Goal: Task Accomplishment & Management: Use online tool/utility

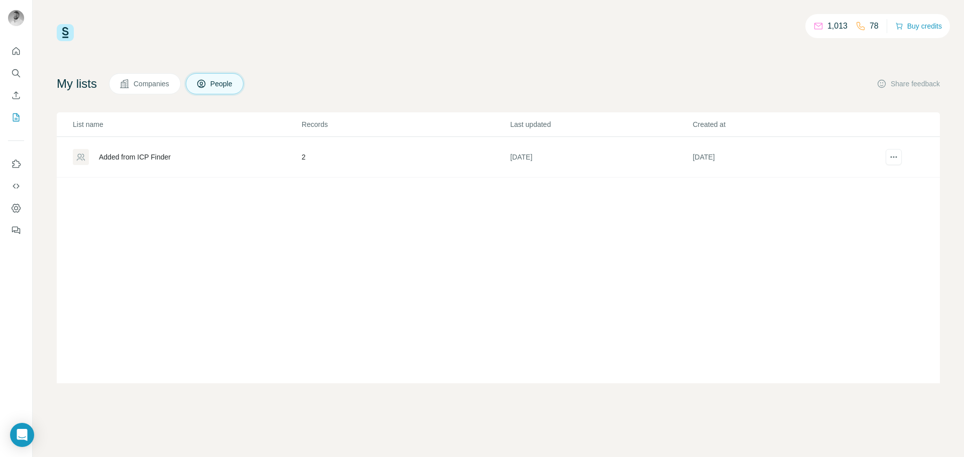
click at [141, 84] on span "Companies" at bounding box center [152, 84] width 37 height 10
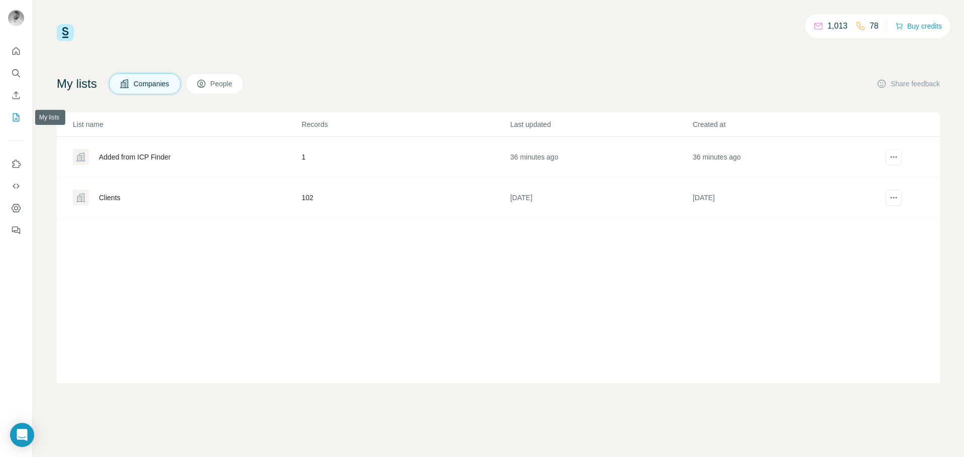
click at [19, 118] on icon "My lists" at bounding box center [16, 117] width 10 height 10
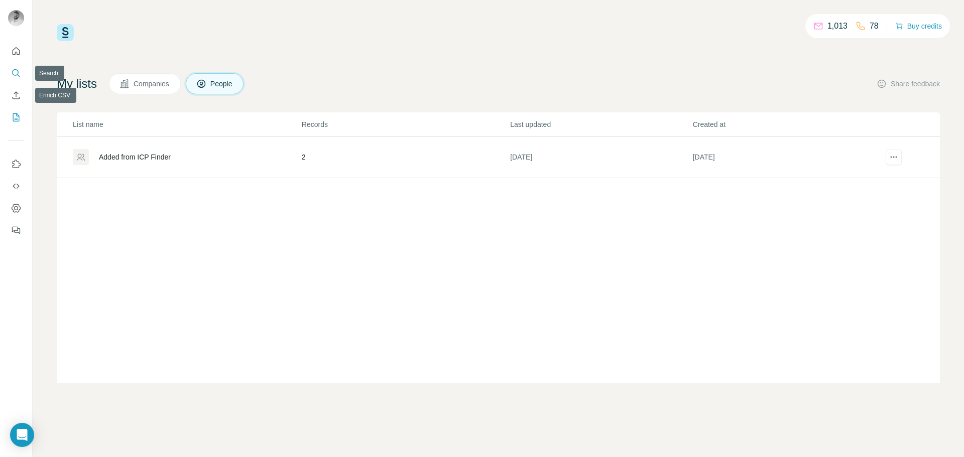
click at [16, 77] on icon "Search" at bounding box center [16, 73] width 10 height 10
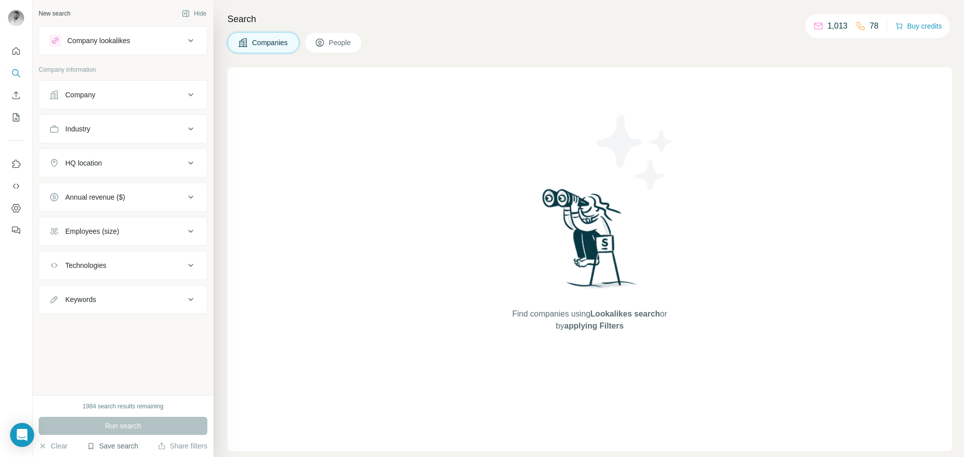
click at [123, 442] on button "Save search" at bounding box center [112, 446] width 51 height 10
click at [126, 433] on div "View my saved searches" at bounding box center [141, 429] width 106 height 20
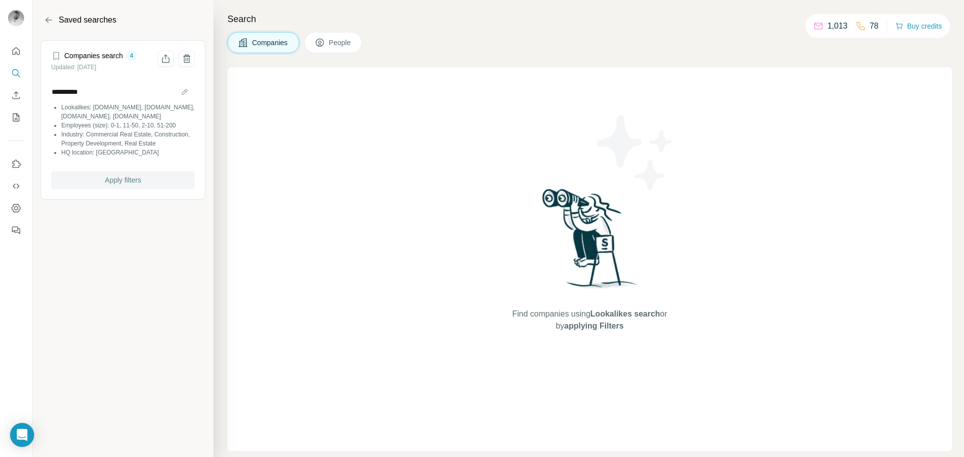
click at [119, 185] on span "Apply filters" at bounding box center [123, 180] width 36 height 10
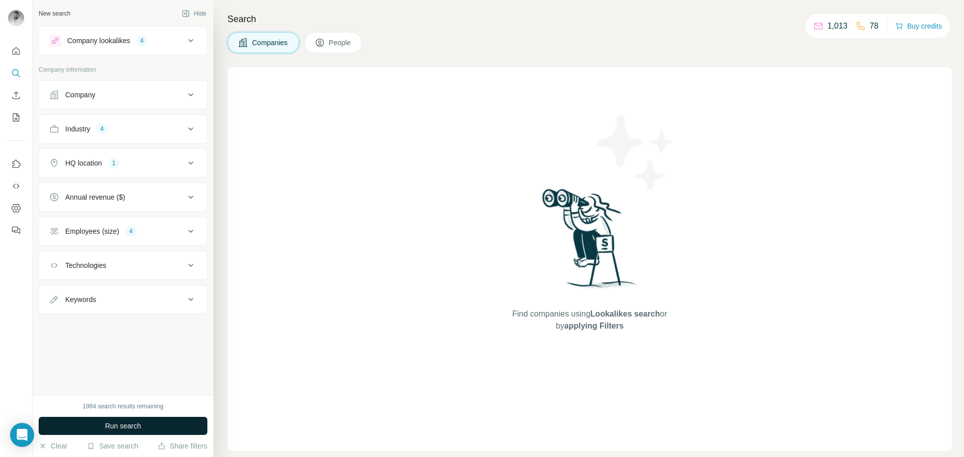
click at [139, 418] on button "Run search" at bounding box center [123, 426] width 169 height 18
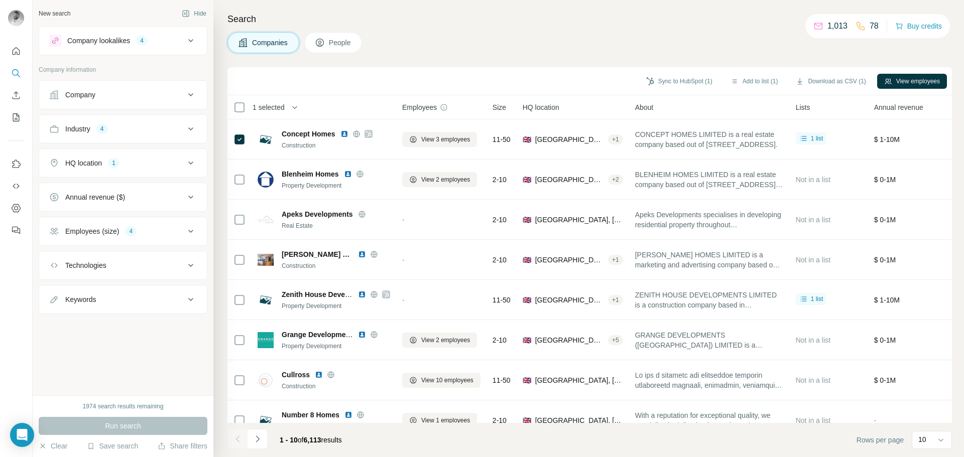
click at [664, 46] on div "Companies People" at bounding box center [589, 42] width 724 height 21
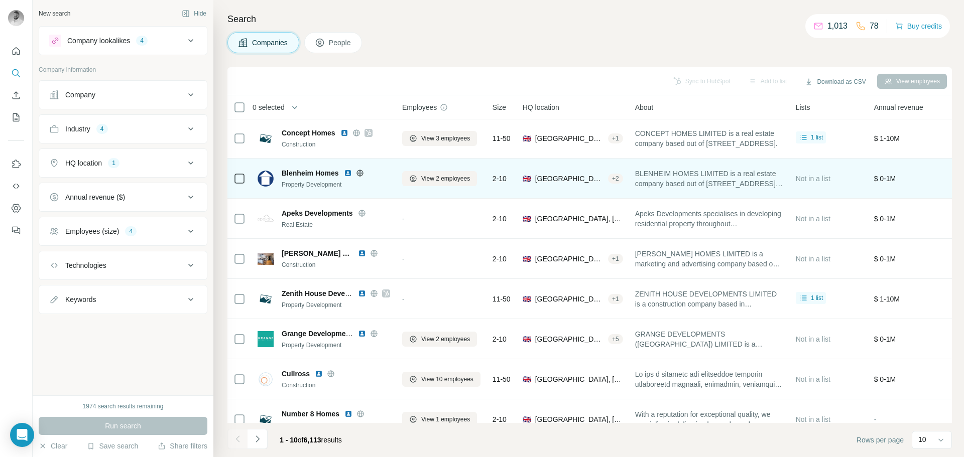
scroll to position [2, 0]
click at [362, 172] on icon at bounding box center [359, 172] width 7 height 1
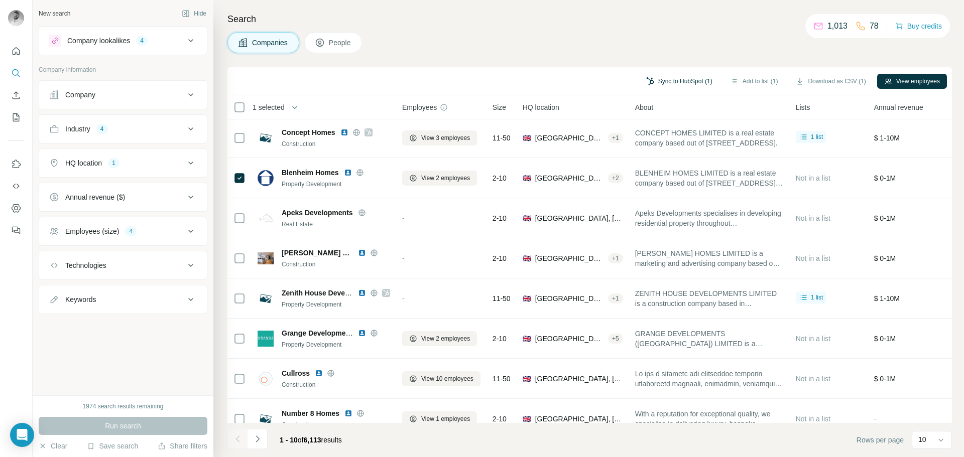
click at [684, 85] on button "Sync to HubSpot (1)" at bounding box center [679, 81] width 80 height 15
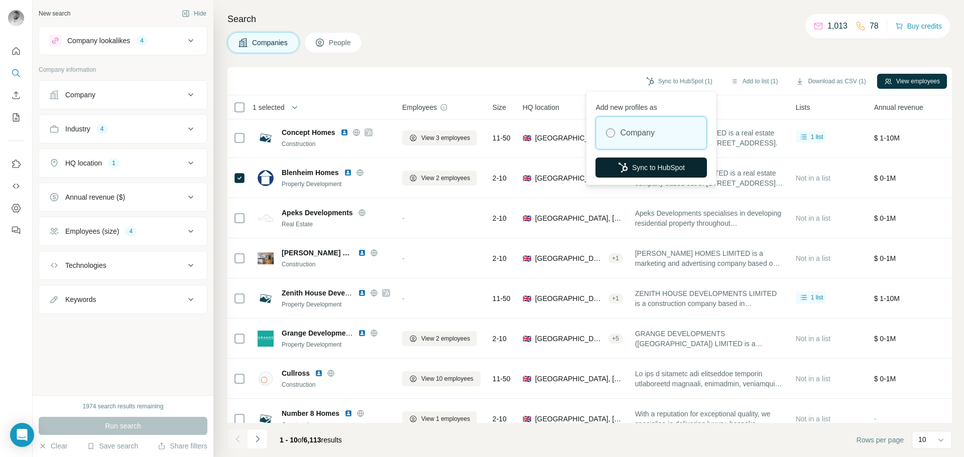
click at [644, 169] on button "Sync to HubSpot" at bounding box center [650, 168] width 111 height 20
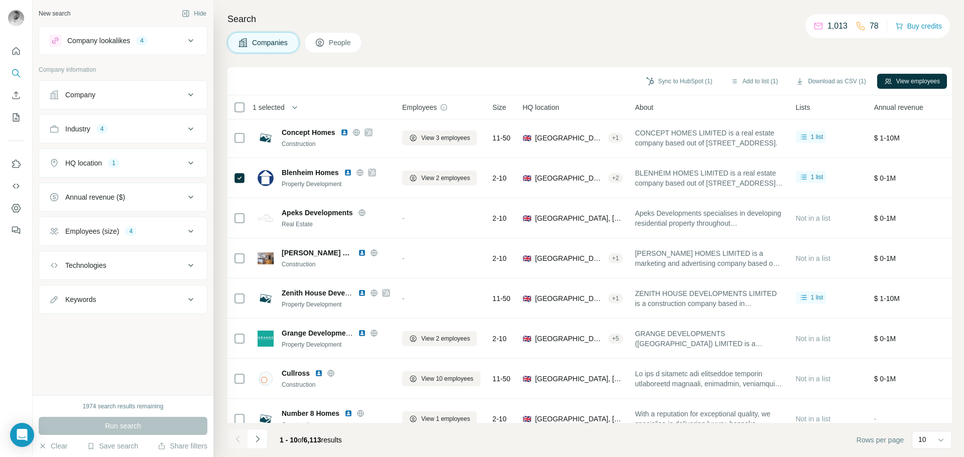
click at [336, 40] on span "People" at bounding box center [340, 43] width 23 height 10
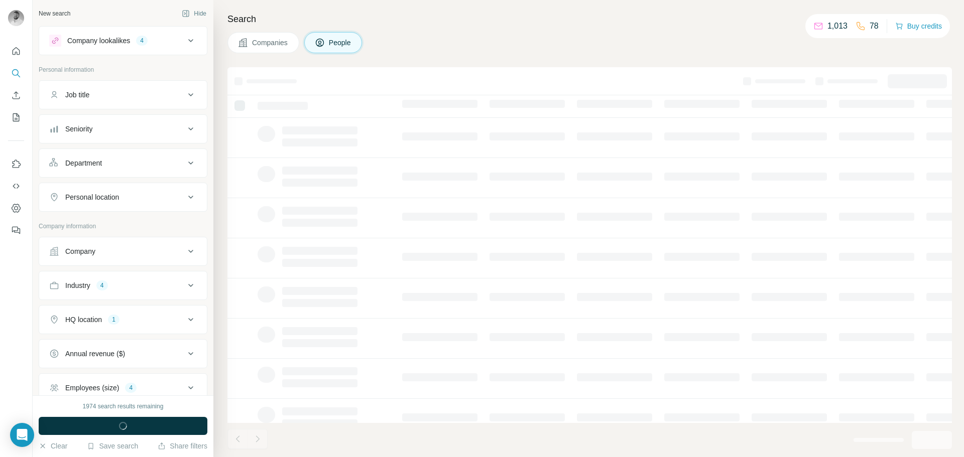
click at [289, 38] on span "Companies" at bounding box center [270, 43] width 37 height 10
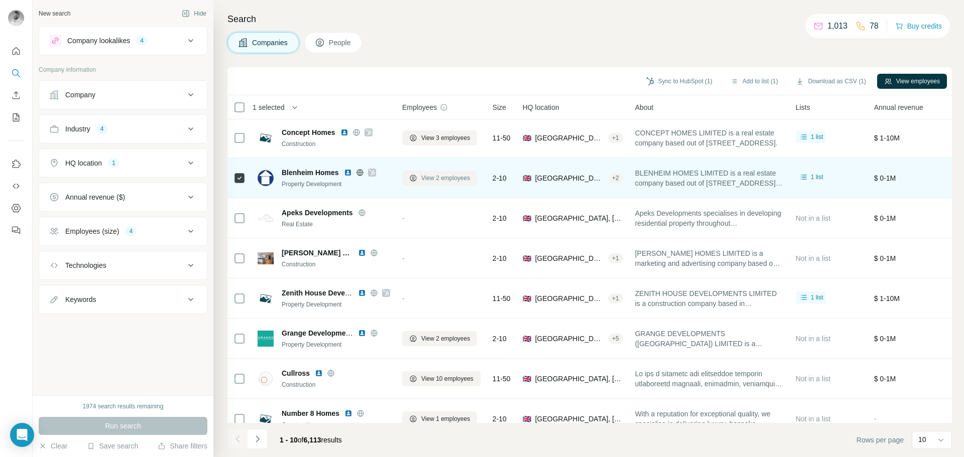
click at [450, 181] on span "View 2 employees" at bounding box center [445, 178] width 49 height 9
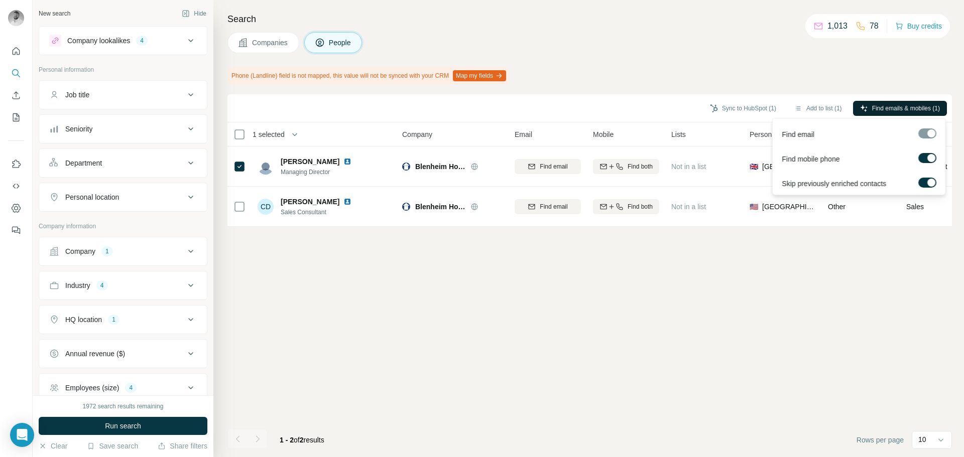
click at [909, 105] on span "Find emails & mobiles (1)" at bounding box center [906, 108] width 68 height 9
click at [813, 336] on div "Sync to HubSpot (1) Add to list (1) Find emails & mobiles (1) 1 selected People…" at bounding box center [589, 275] width 724 height 363
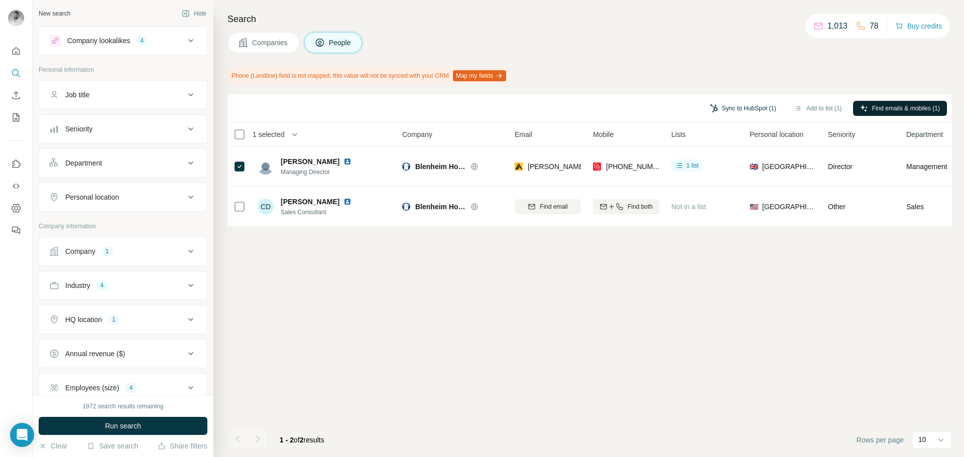
click at [743, 108] on button "Sync to HubSpot (1)" at bounding box center [743, 108] width 80 height 15
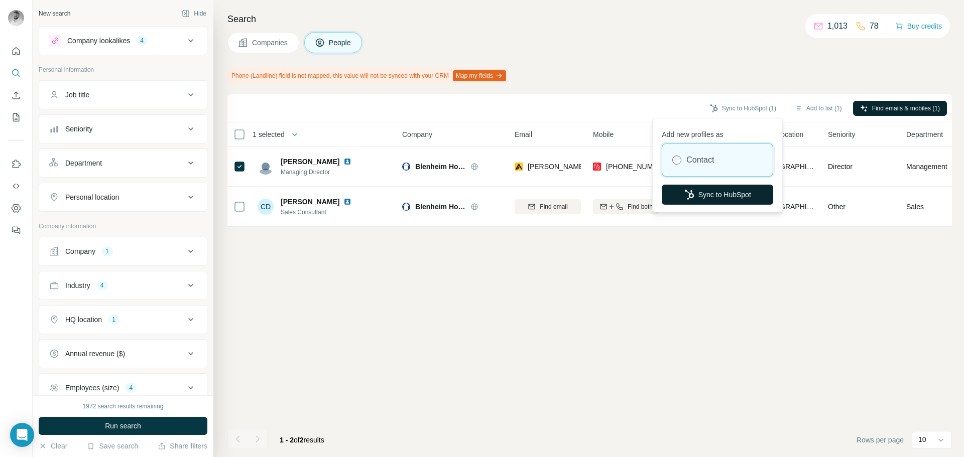
click at [709, 187] on button "Sync to HubSpot" at bounding box center [717, 195] width 111 height 20
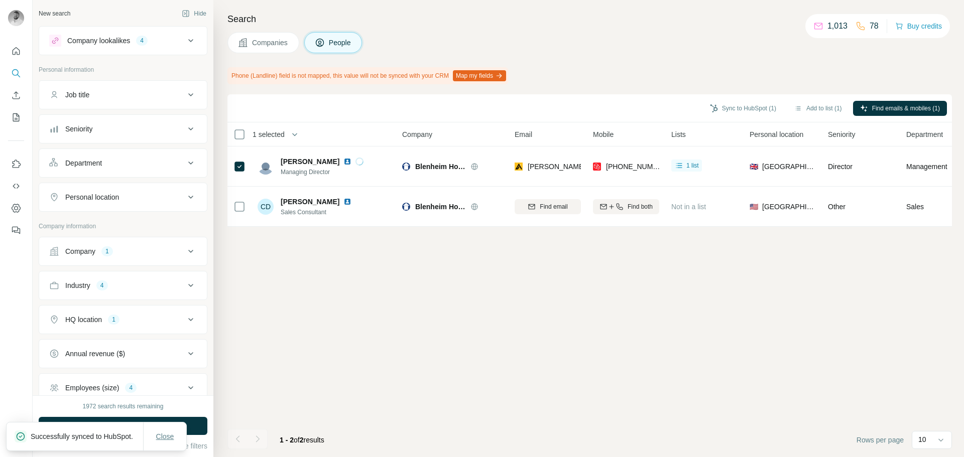
click at [161, 433] on span "Close" at bounding box center [165, 437] width 18 height 10
click at [378, 330] on div "Sync to HubSpot (1) Add to list (1) Find emails & mobiles (1) 1 selected People…" at bounding box center [589, 275] width 724 height 363
click at [274, 35] on button "Companies" at bounding box center [263, 42] width 72 height 21
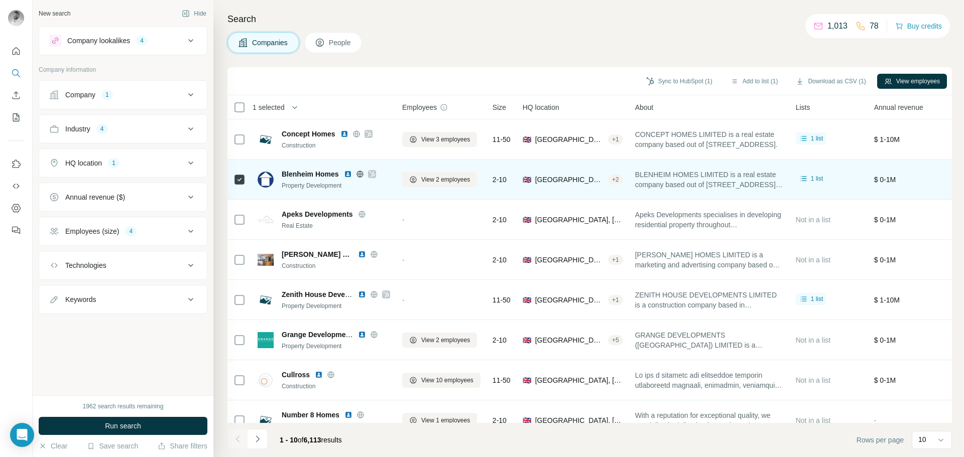
click at [233, 181] on icon at bounding box center [239, 180] width 12 height 12
